Goal: Find specific page/section: Find specific page/section

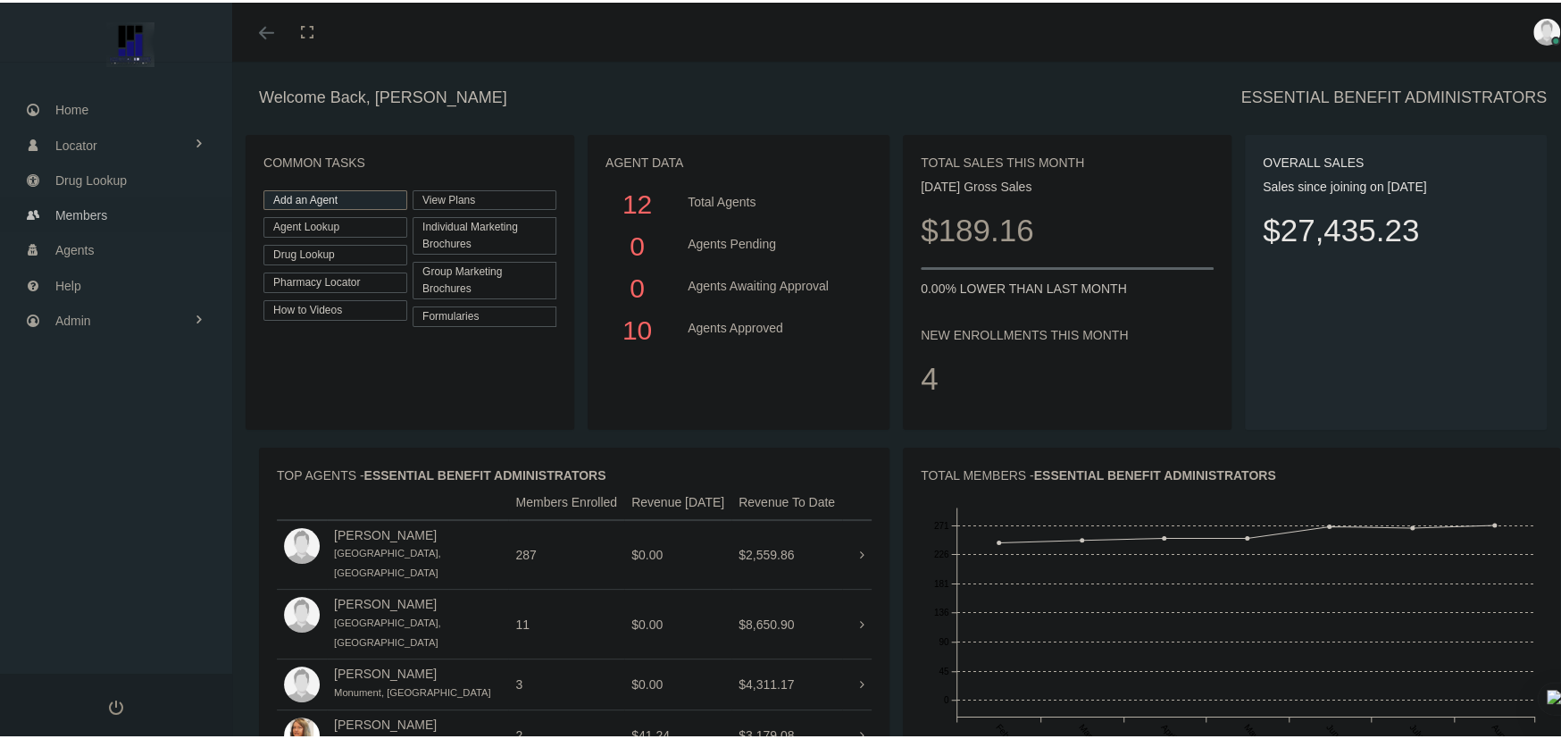
click at [121, 211] on link "Members" at bounding box center [116, 212] width 232 height 35
click at [93, 216] on span "Members" at bounding box center [81, 213] width 52 height 34
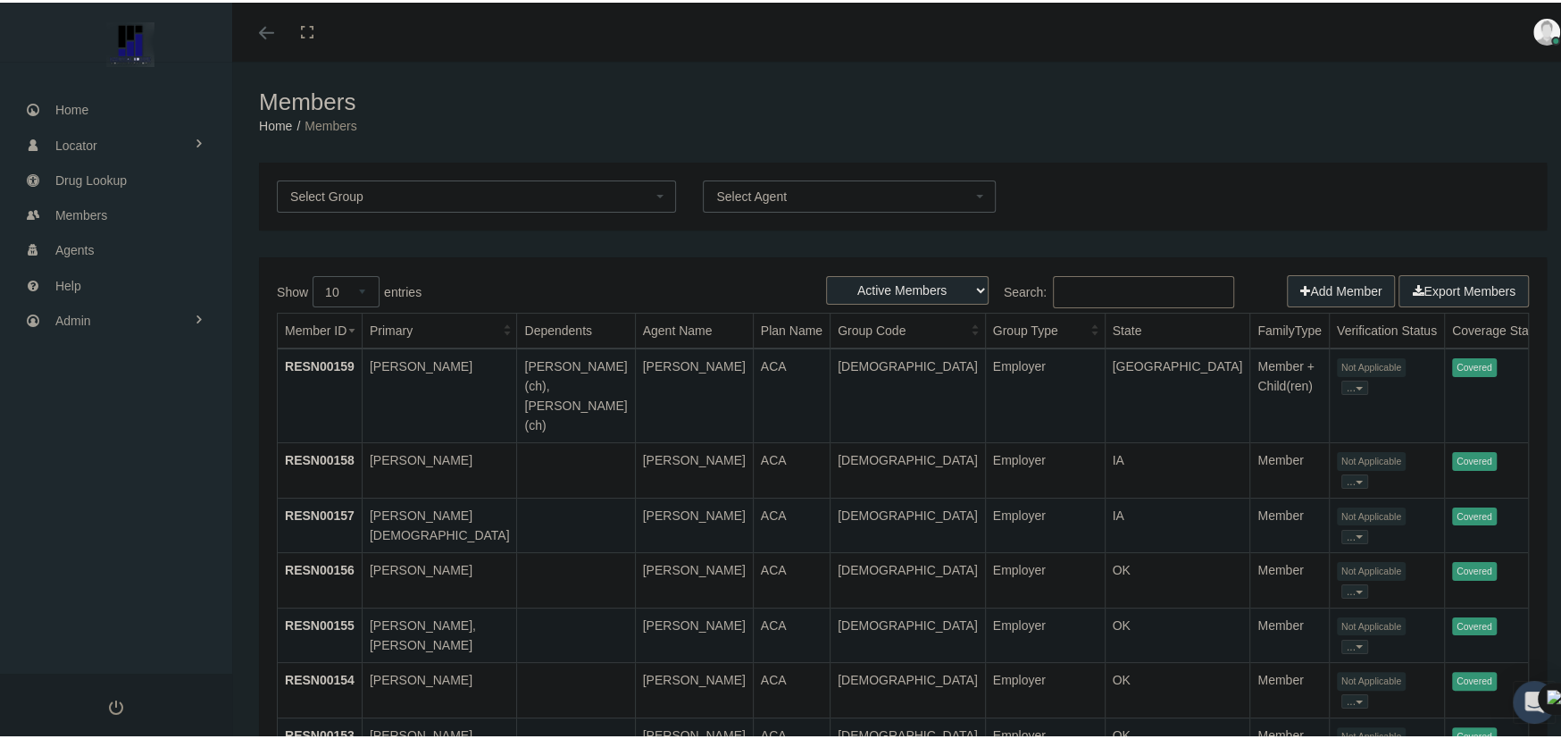
click at [1088, 290] on input "Search:" at bounding box center [1143, 289] width 181 height 32
click at [1090, 288] on input "moye" at bounding box center [1143, 289] width 181 height 32
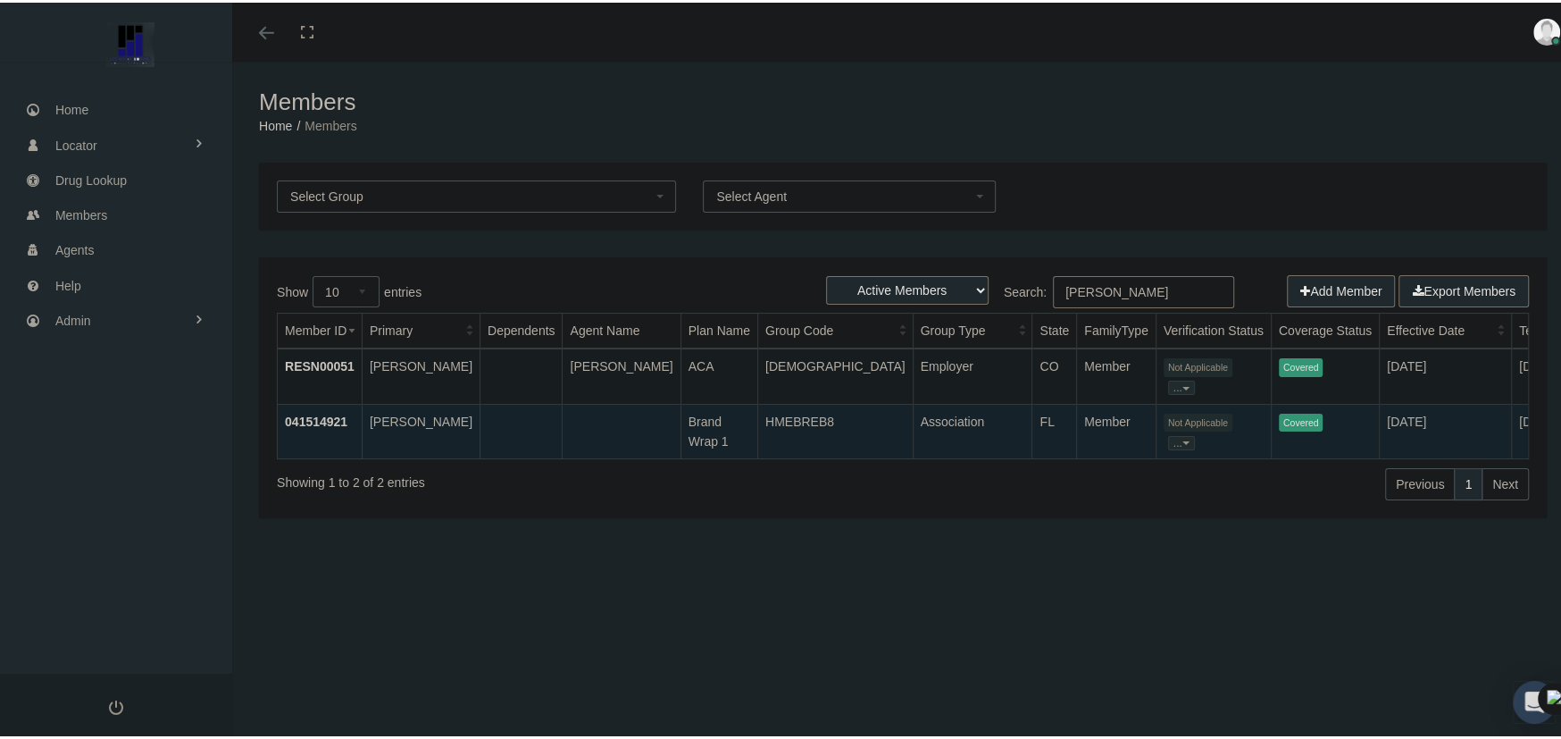
type input "moye"
click at [446, 431] on td "MOYE, JOSHUA" at bounding box center [421, 428] width 118 height 54
click at [306, 417] on link "041514921" at bounding box center [316, 419] width 63 height 14
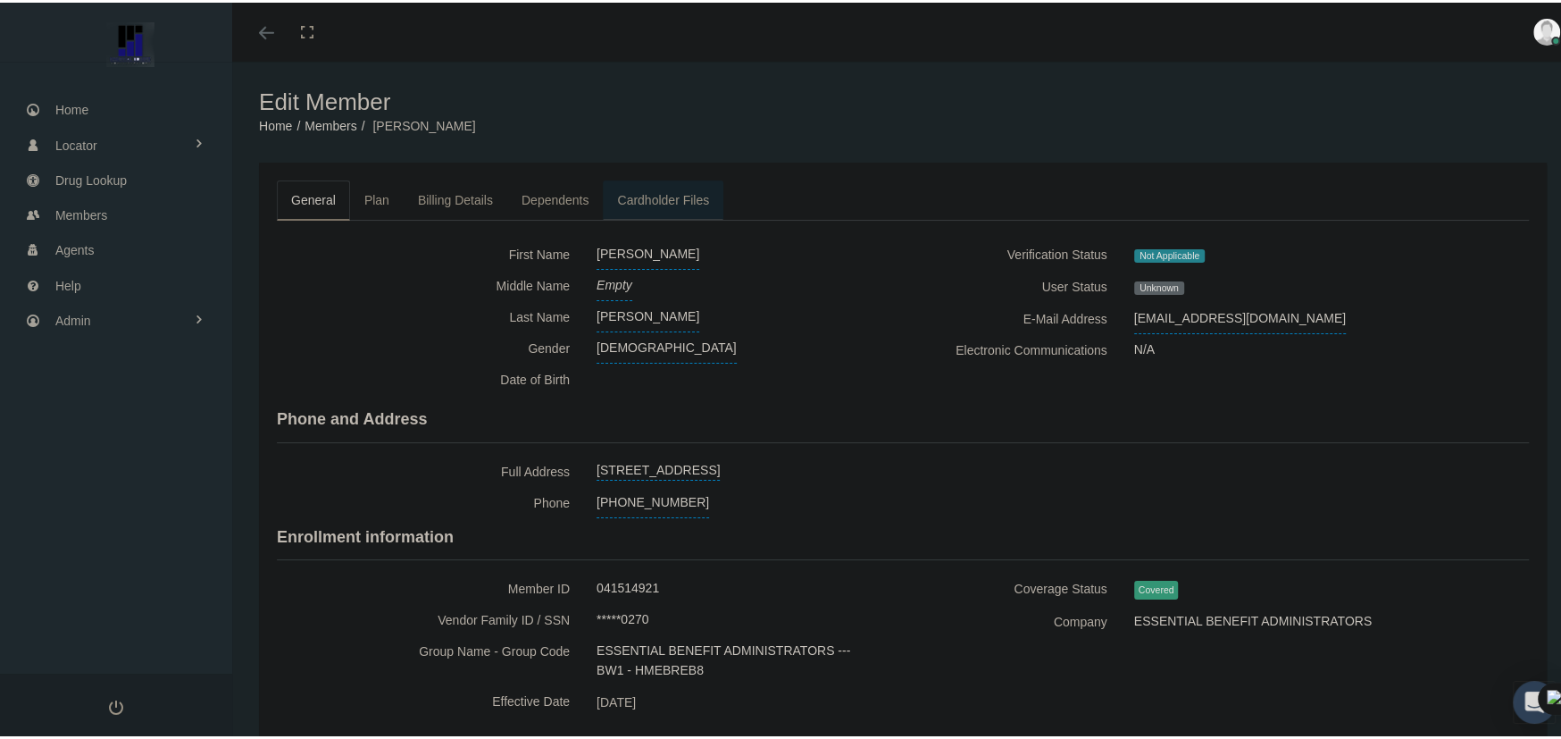
click at [680, 194] on link "Cardholder Files" at bounding box center [663, 197] width 121 height 39
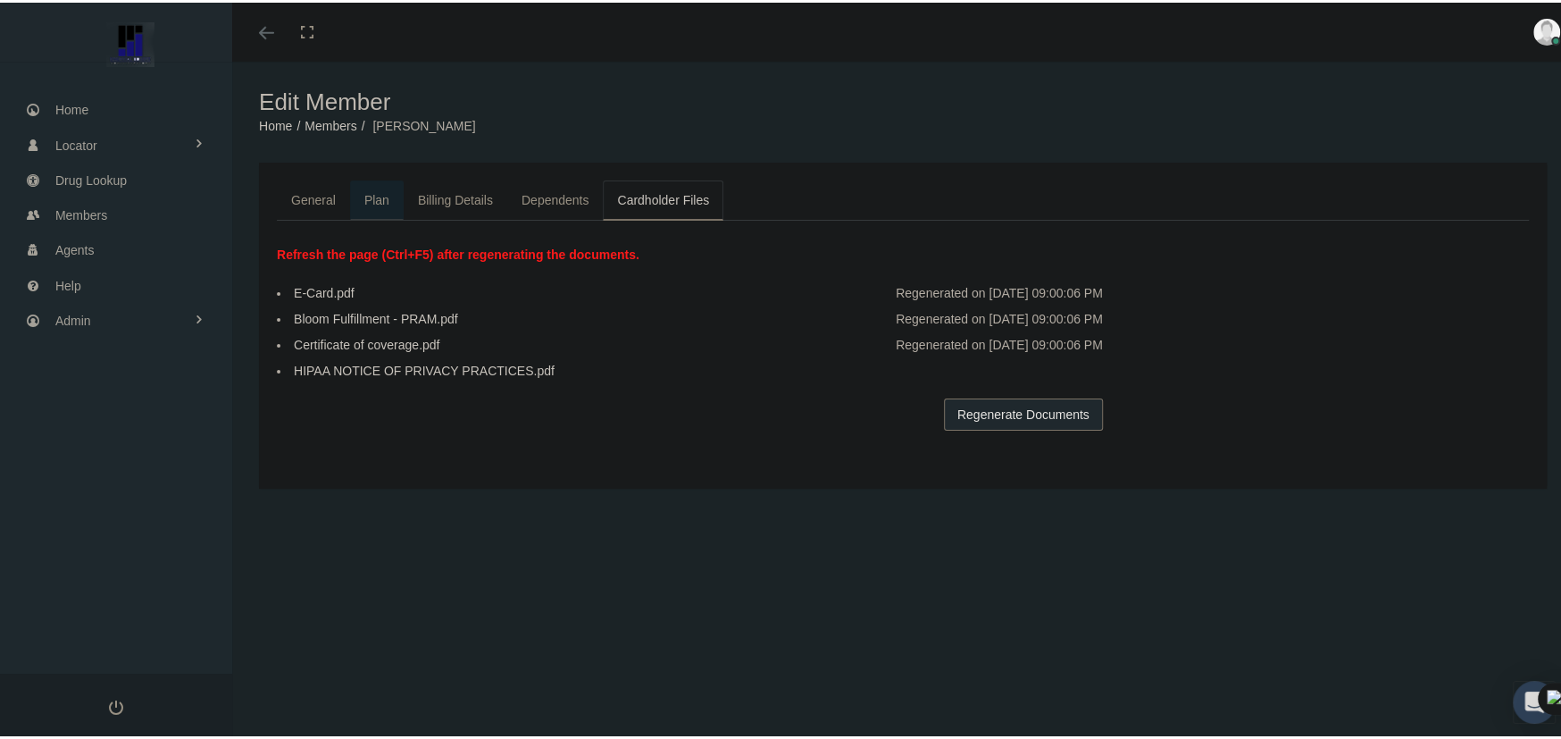
click at [380, 206] on link "Plan" at bounding box center [377, 197] width 54 height 39
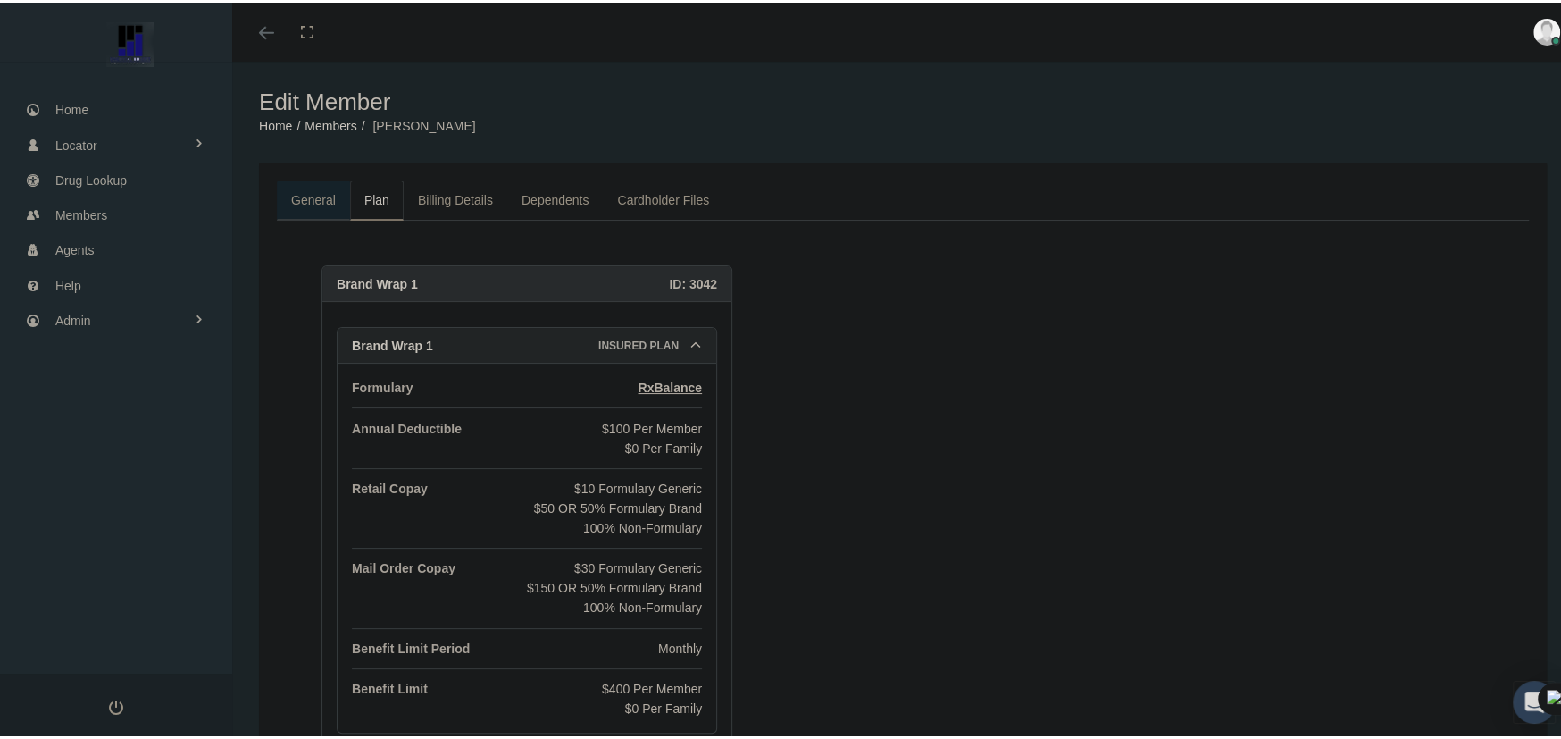
click at [298, 188] on link "General" at bounding box center [313, 197] width 73 height 39
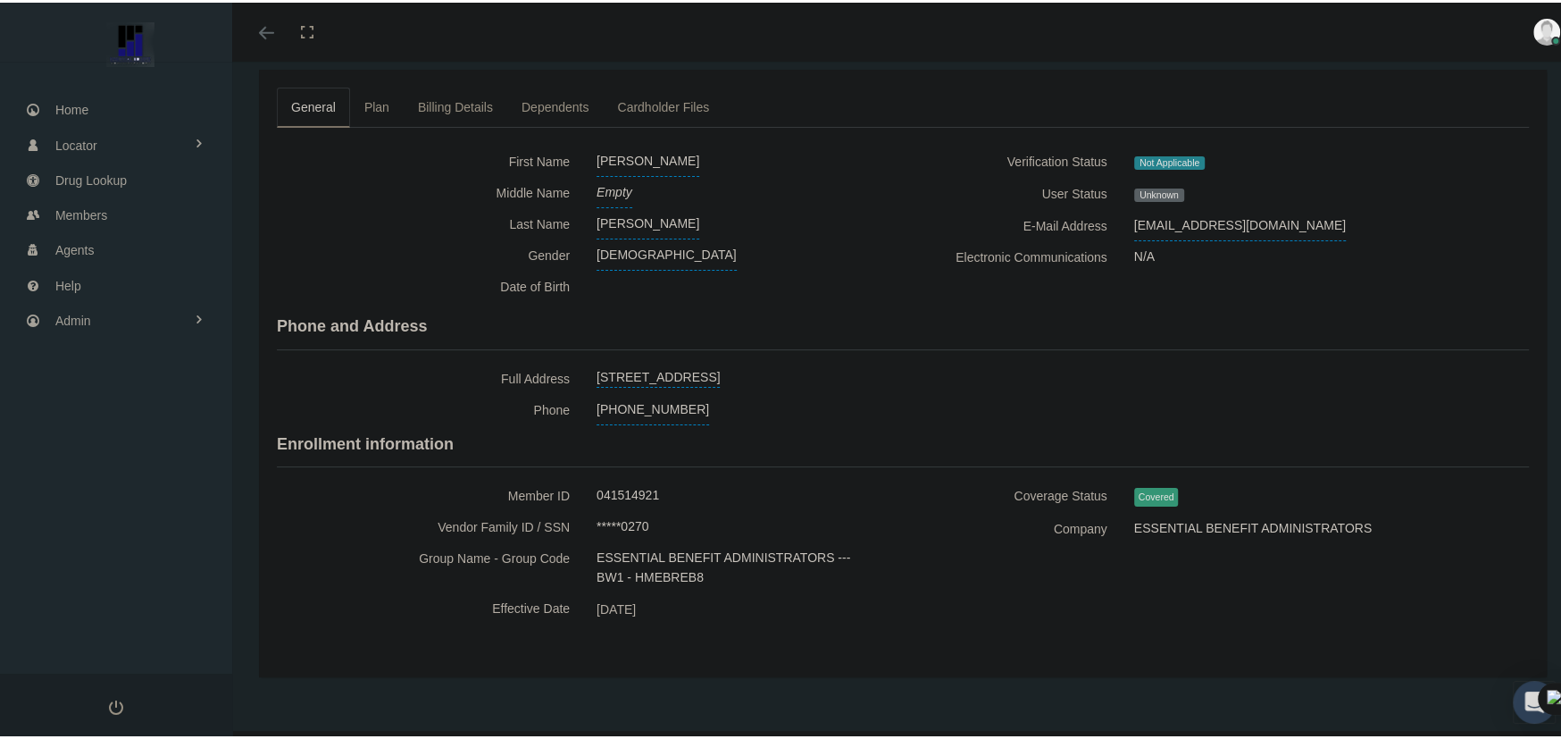
scroll to position [96, 0]
